Goal: Task Accomplishment & Management: Use online tool/utility

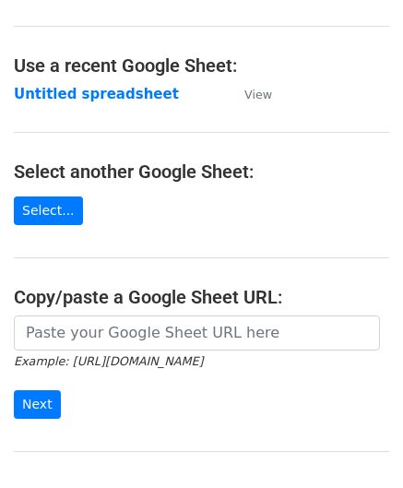
scroll to position [185, 0]
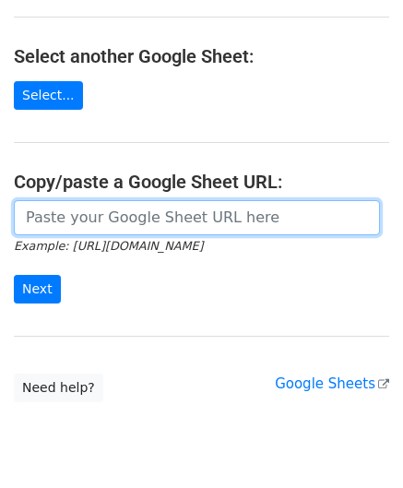
click at [76, 222] on input "url" at bounding box center [197, 217] width 366 height 35
paste input "https://docs.google.com/spreadsheets/d/1SFGF7laVz3hawhk58xy-m7Qv7bHS3qqHppN91_o…"
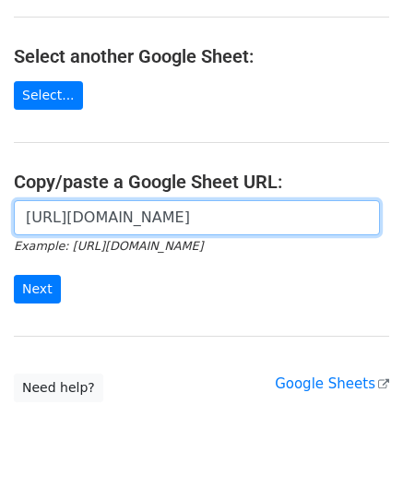
scroll to position [0, 408]
type input "https://docs.google.com/spreadsheets/d/1SFGF7laVz3hawhk58xy-m7Qv7bHS3qqHppN91_o…"
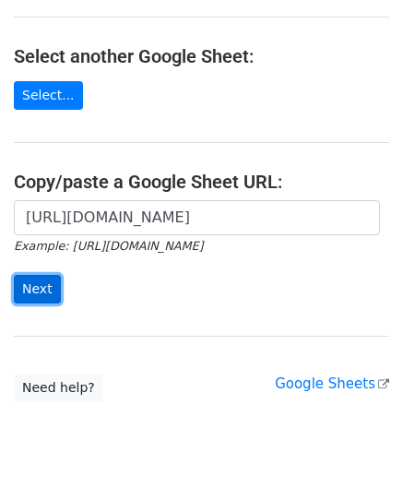
click at [39, 283] on input "Next" at bounding box center [37, 289] width 47 height 29
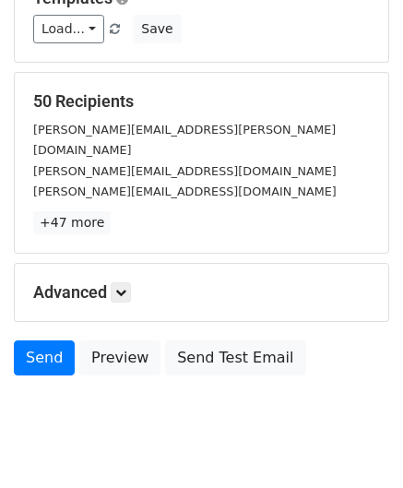
scroll to position [225, 0]
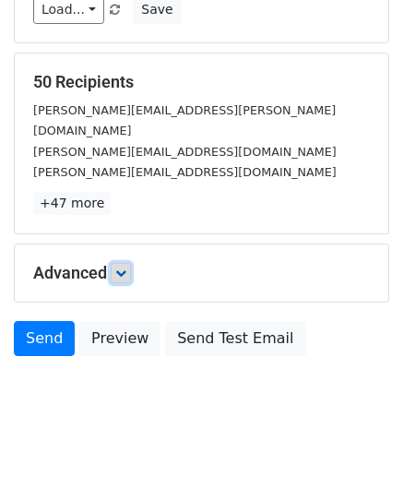
click at [131, 263] on link at bounding box center [121, 273] width 20 height 20
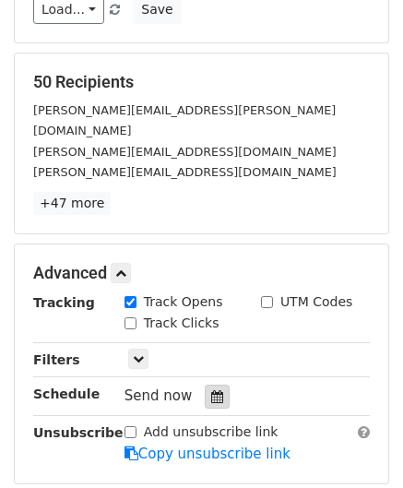
click at [211, 390] on icon at bounding box center [217, 396] width 12 height 13
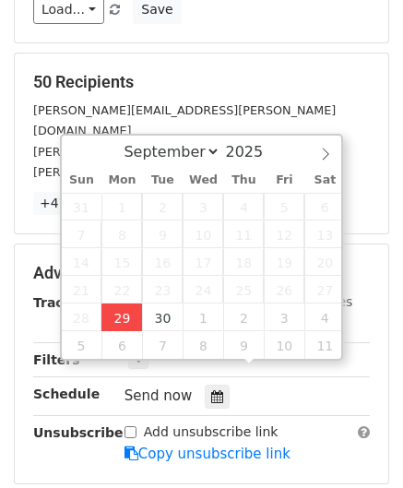
type input "[DATE] 12:00"
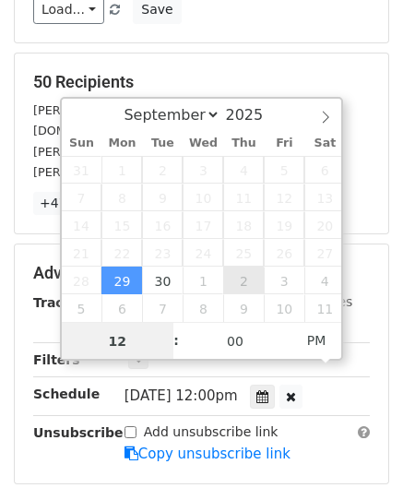
paste input "Hour"
type input "2"
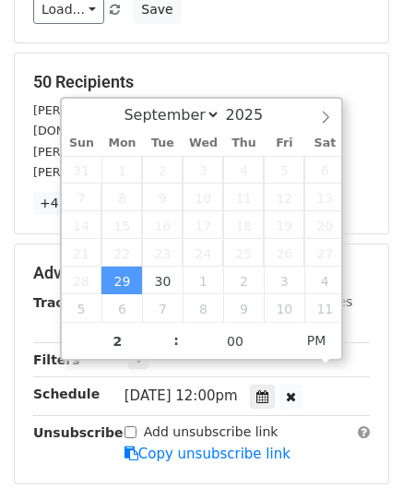
type input "[DATE] 14:00"
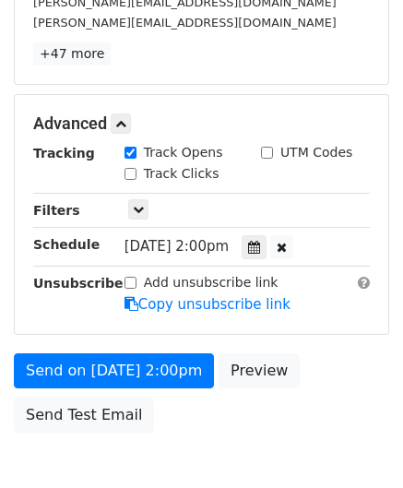
scroll to position [449, 0]
